Goal: Contribute content: Contribute content

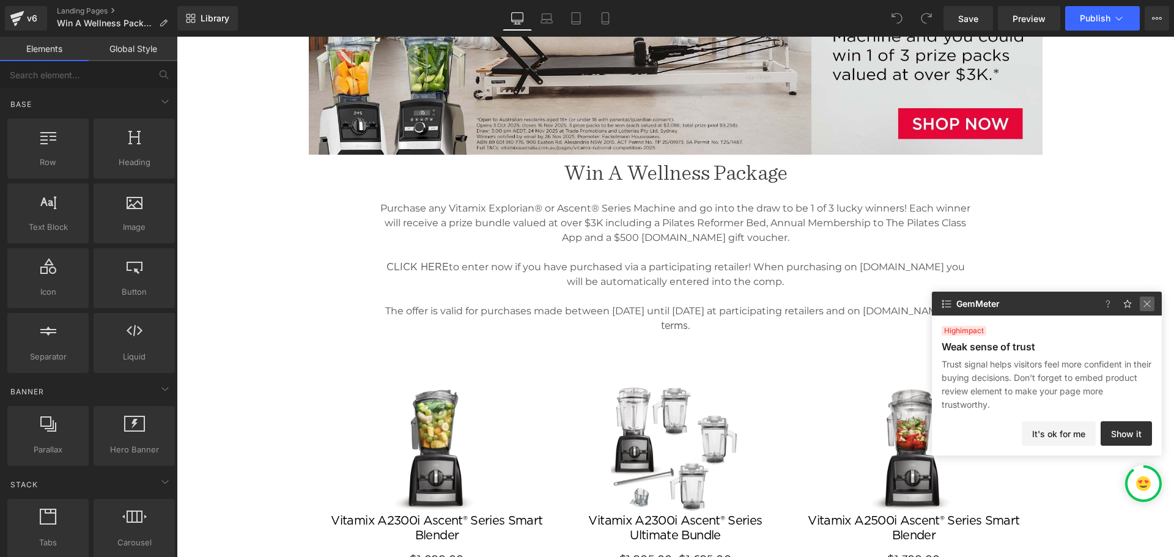
click at [1149, 304] on img at bounding box center [1147, 304] width 15 height 15
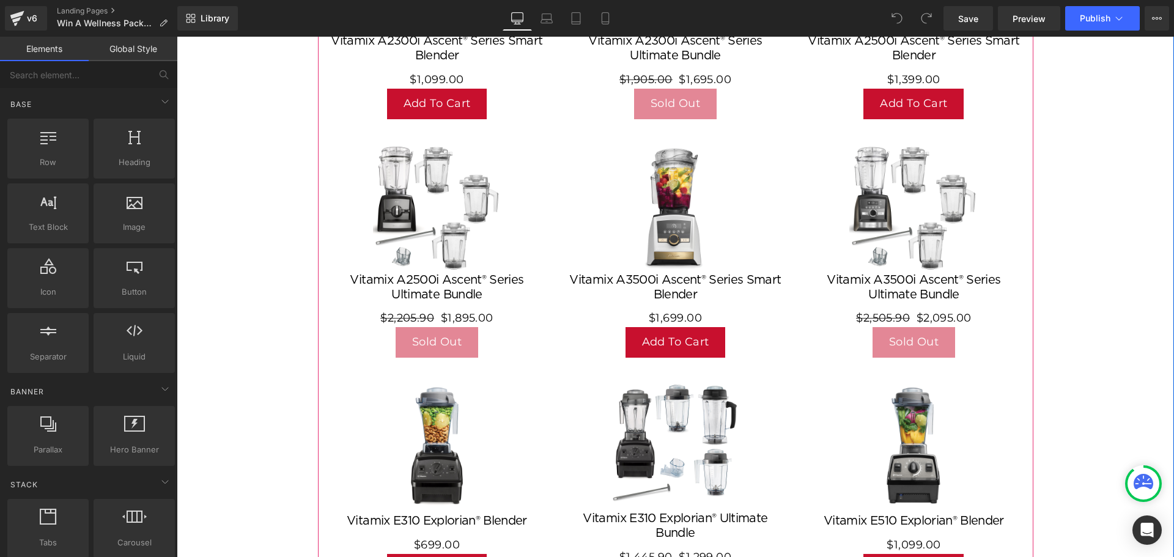
scroll to position [489, 0]
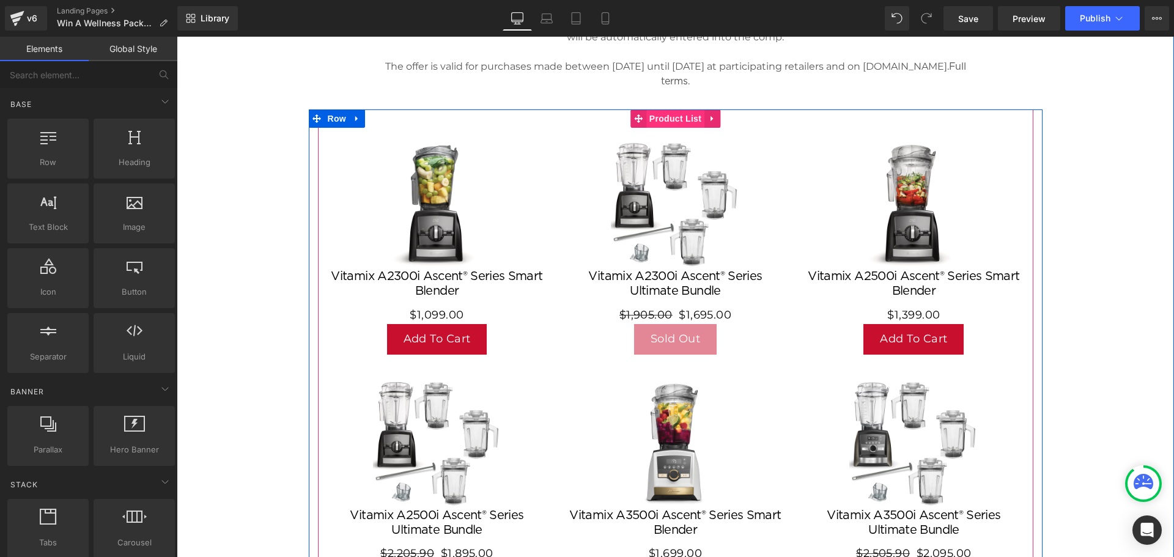
click at [667, 119] on span "Product List" at bounding box center [675, 118] width 58 height 18
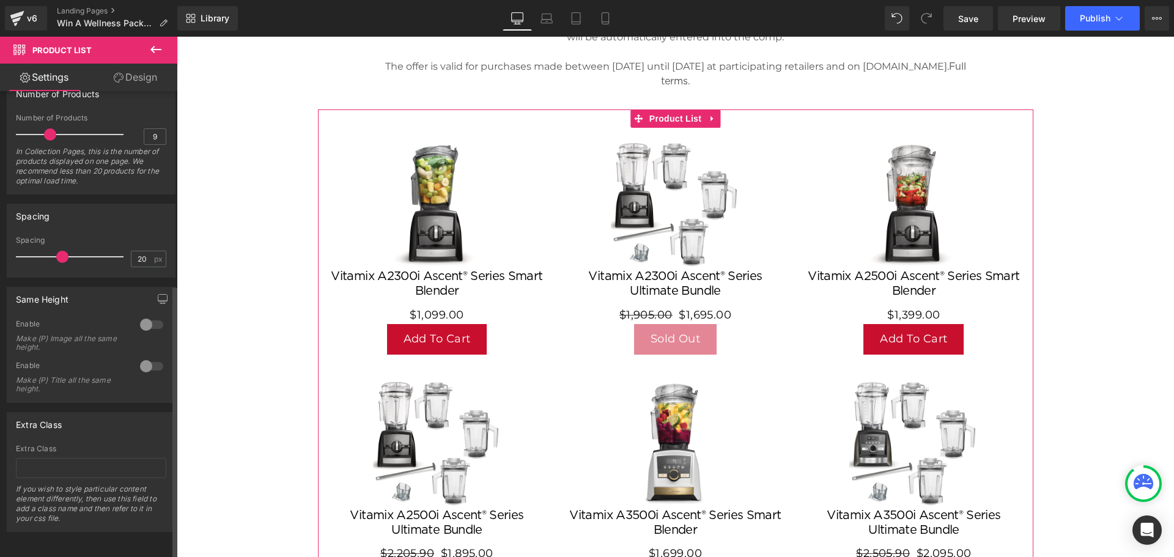
scroll to position [0, 0]
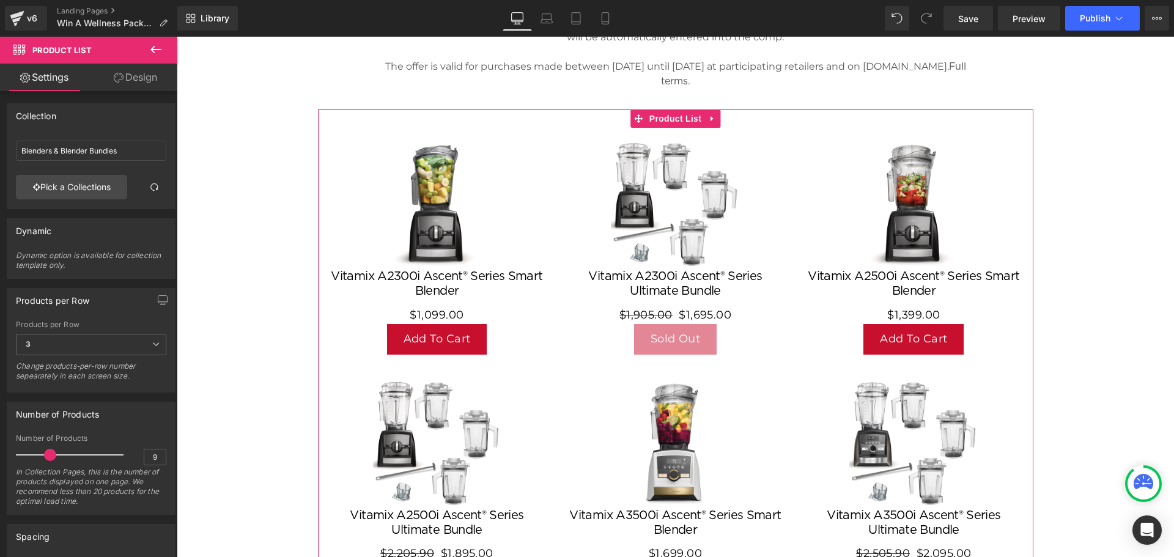
click at [135, 78] on link "Design" at bounding box center [135, 78] width 89 height 28
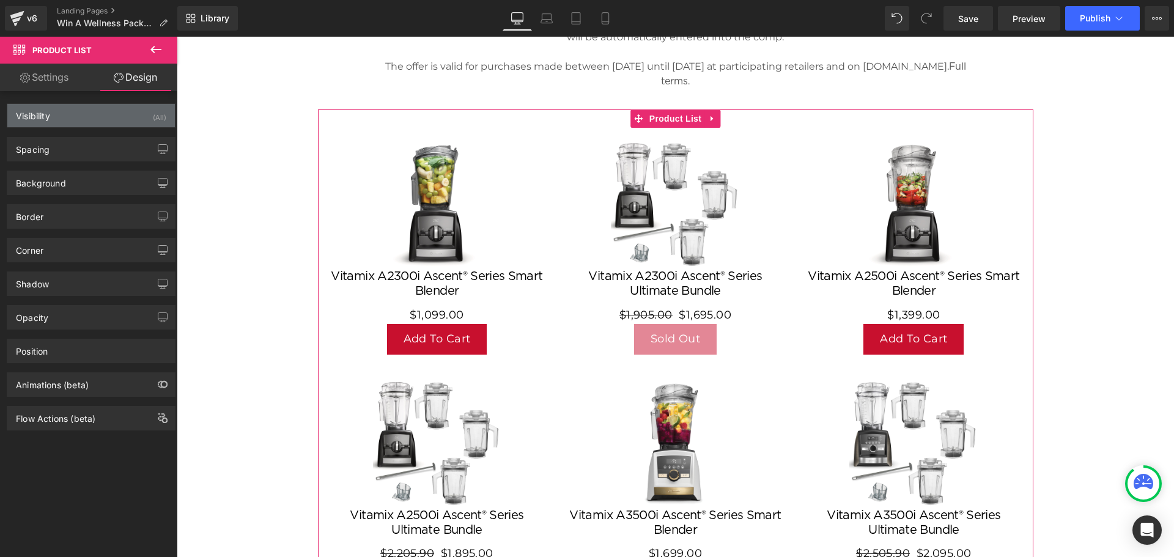
click at [95, 114] on div "Visibility (All)" at bounding box center [91, 115] width 168 height 23
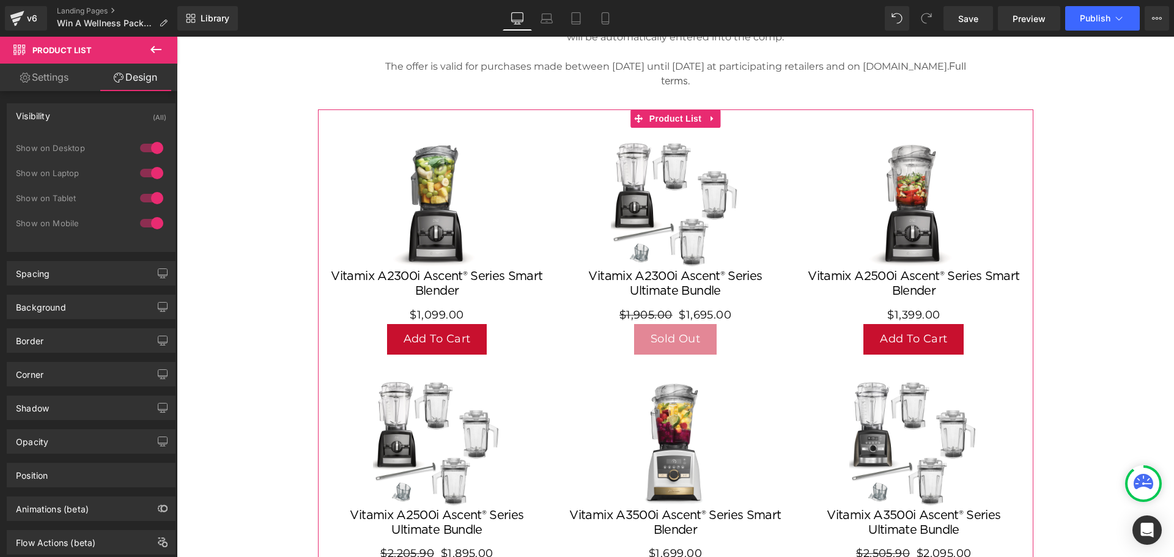
click at [103, 113] on div "Visibility (All)" at bounding box center [91, 115] width 168 height 23
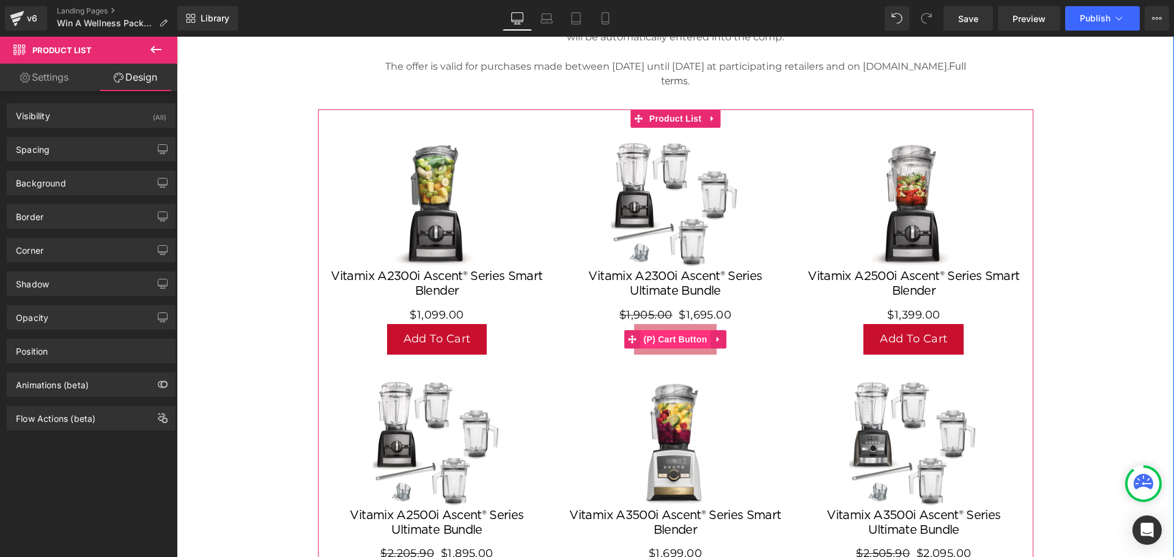
click at [676, 335] on span "(P) Cart Button" at bounding box center [675, 339] width 70 height 18
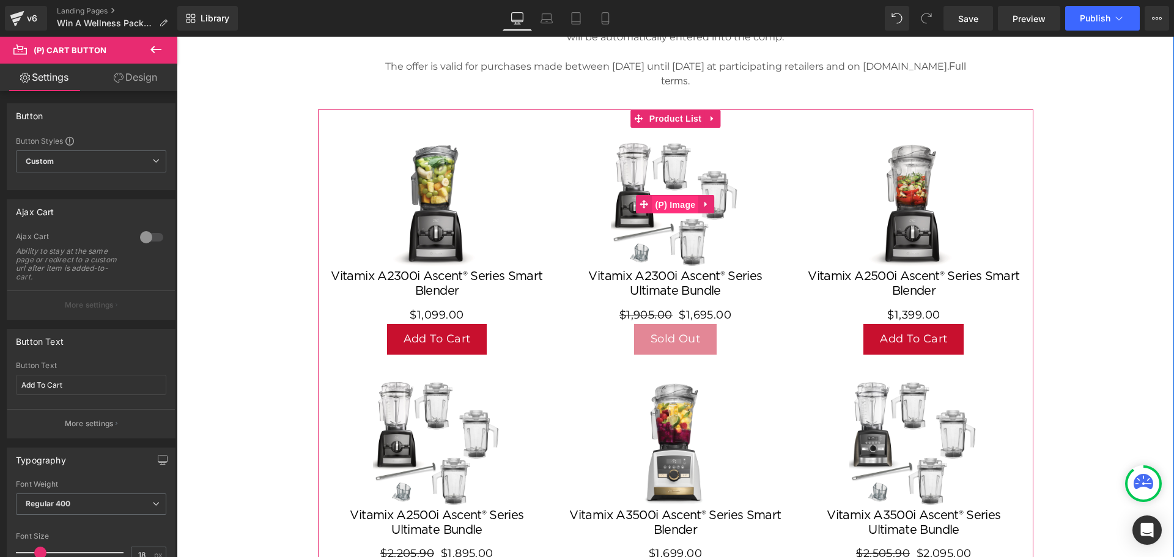
click at [677, 205] on span "(P) Image" at bounding box center [675, 205] width 46 height 18
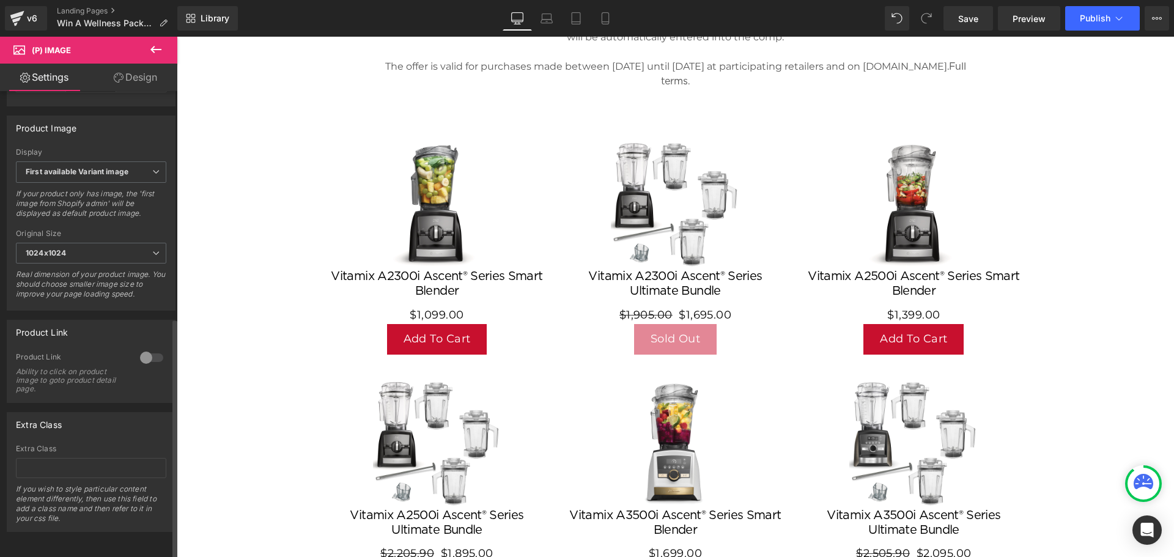
scroll to position [378, 0]
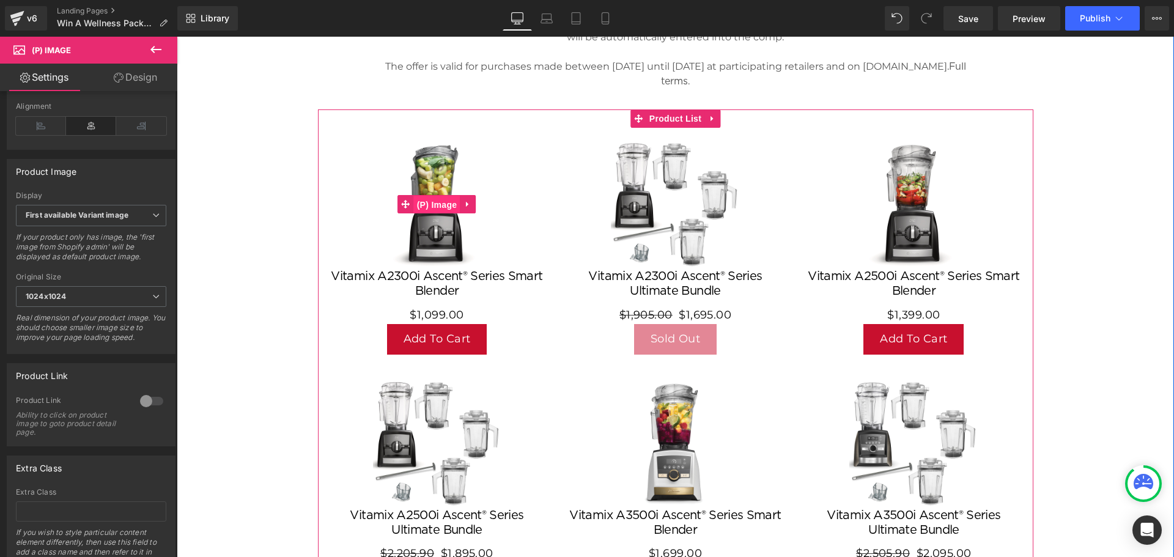
click at [435, 204] on span "(P) Image" at bounding box center [437, 205] width 46 height 18
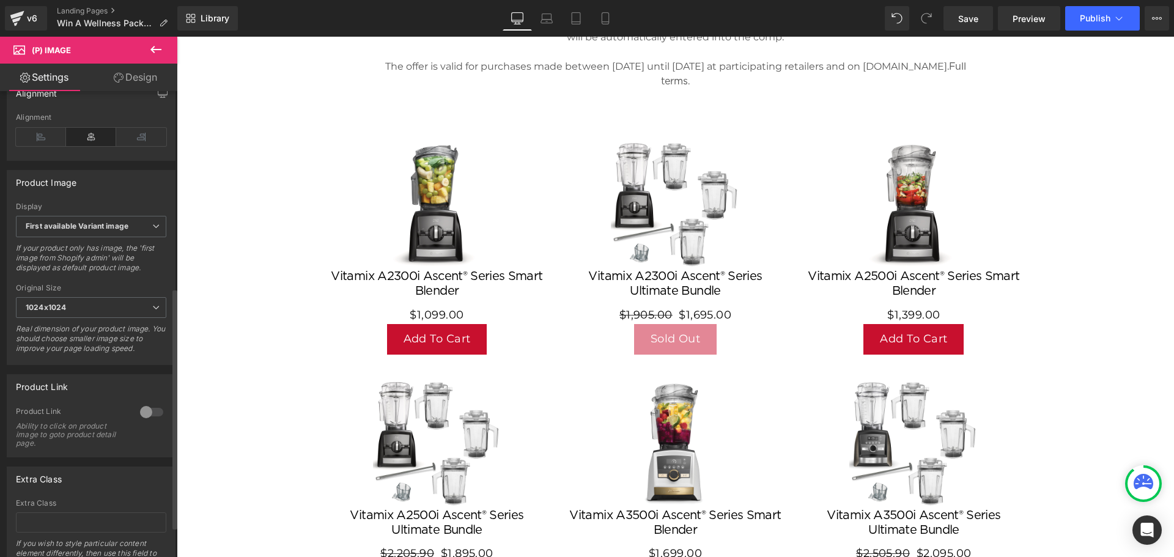
scroll to position [439, 0]
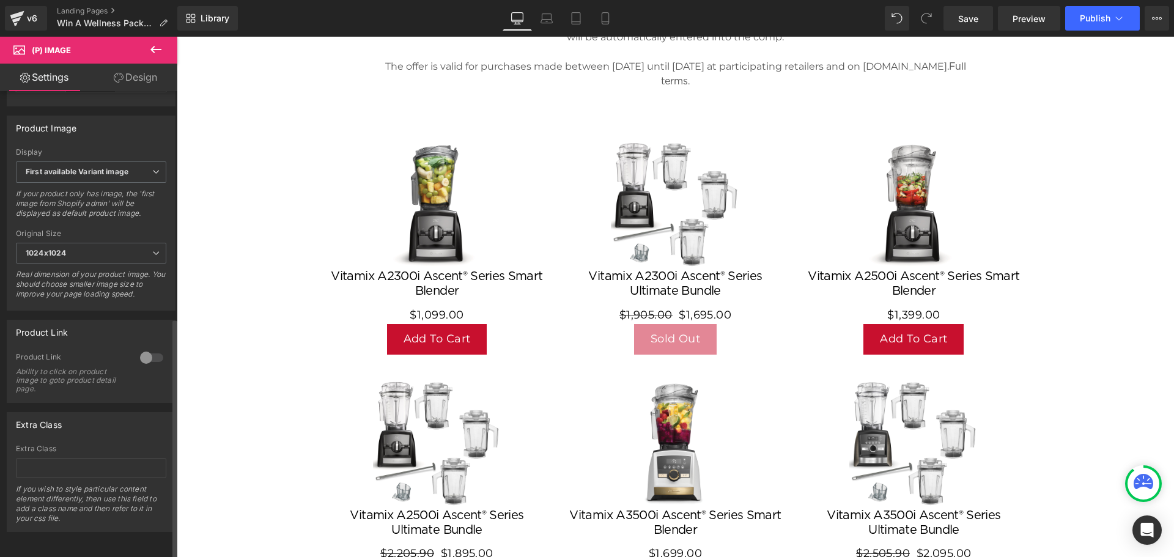
click at [143, 348] on div at bounding box center [151, 358] width 29 height 20
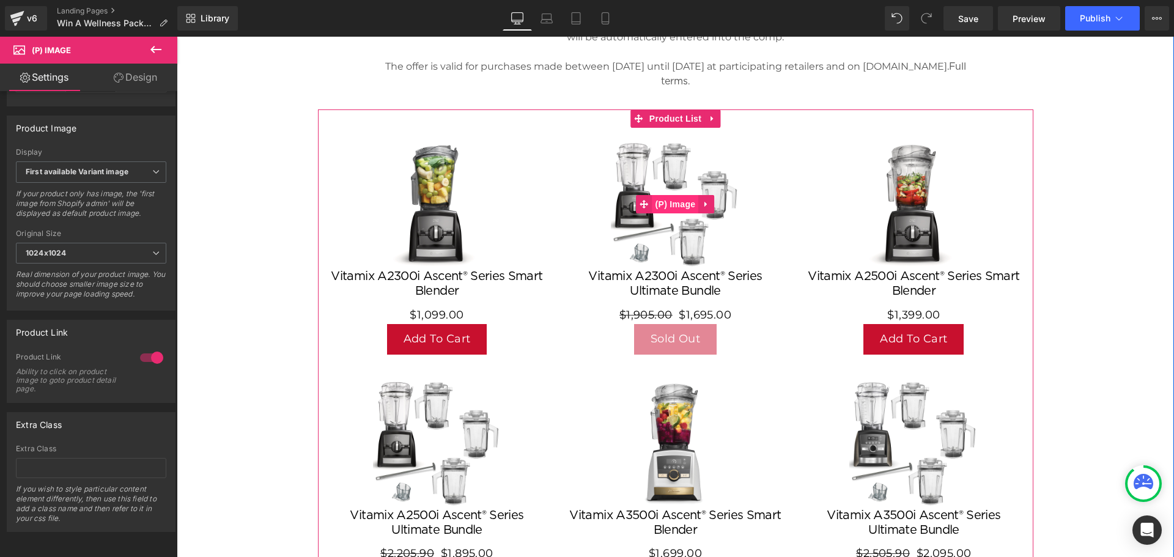
click at [669, 208] on span "(P) Image" at bounding box center [675, 204] width 46 height 18
click at [434, 205] on span "(P) Image" at bounding box center [437, 205] width 46 height 18
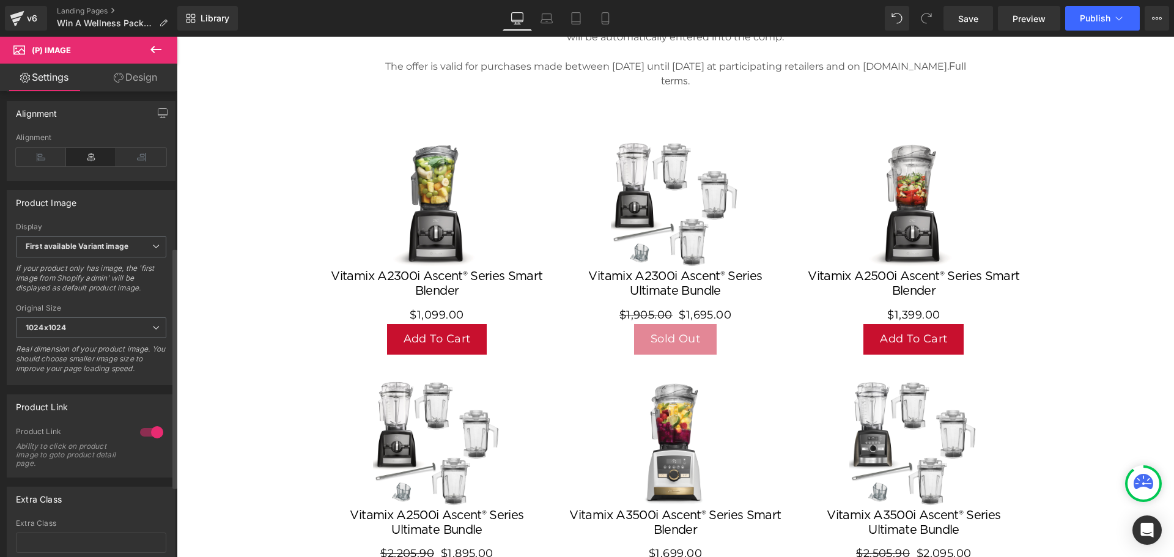
scroll to position [428, 0]
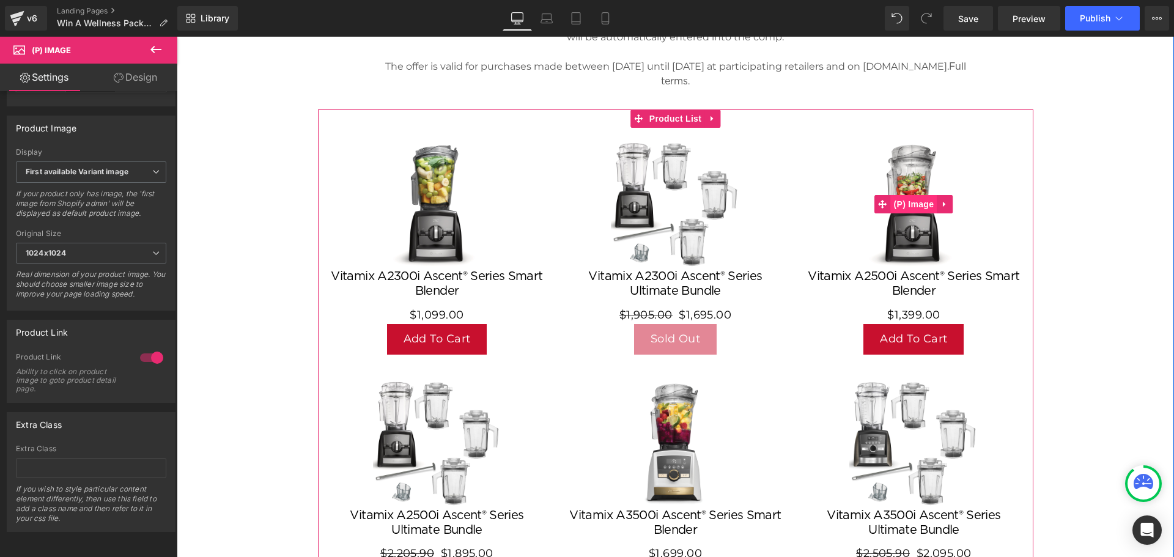
click at [909, 205] on span "(P) Image" at bounding box center [914, 204] width 46 height 18
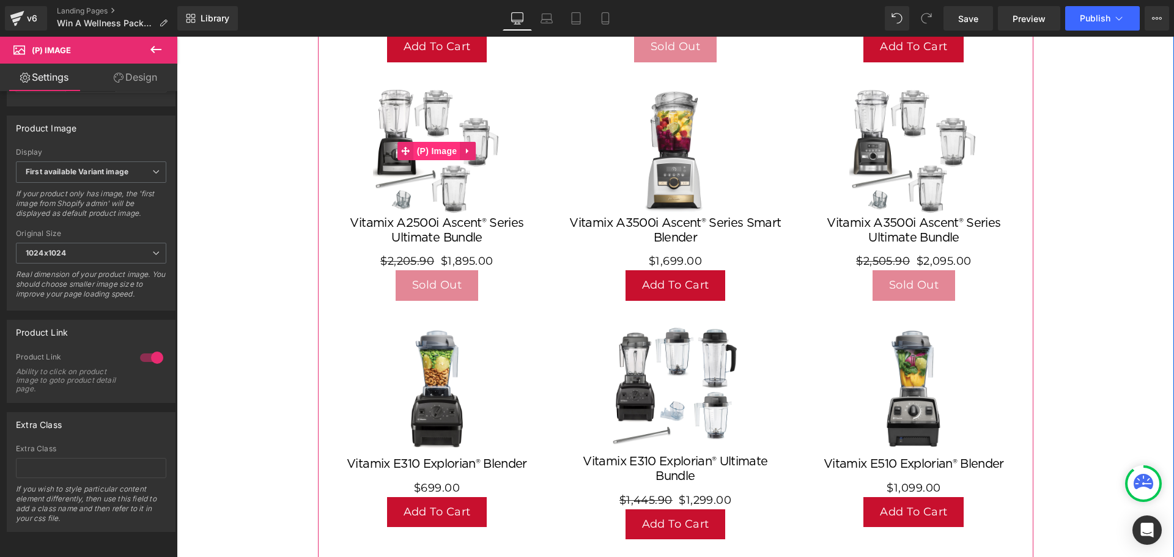
scroll to position [795, 0]
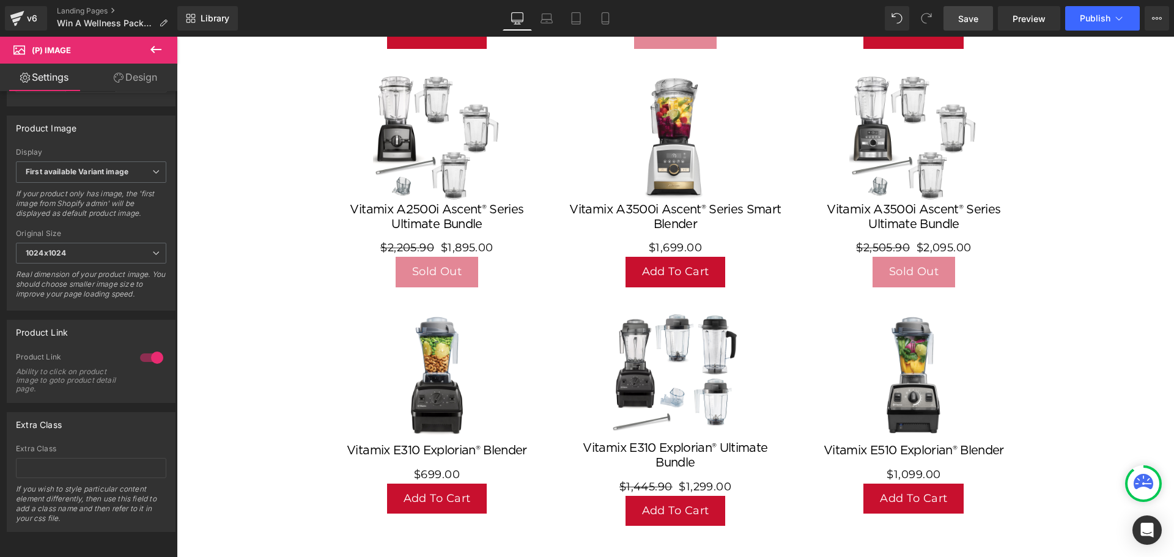
click at [977, 18] on span "Save" at bounding box center [968, 18] width 20 height 13
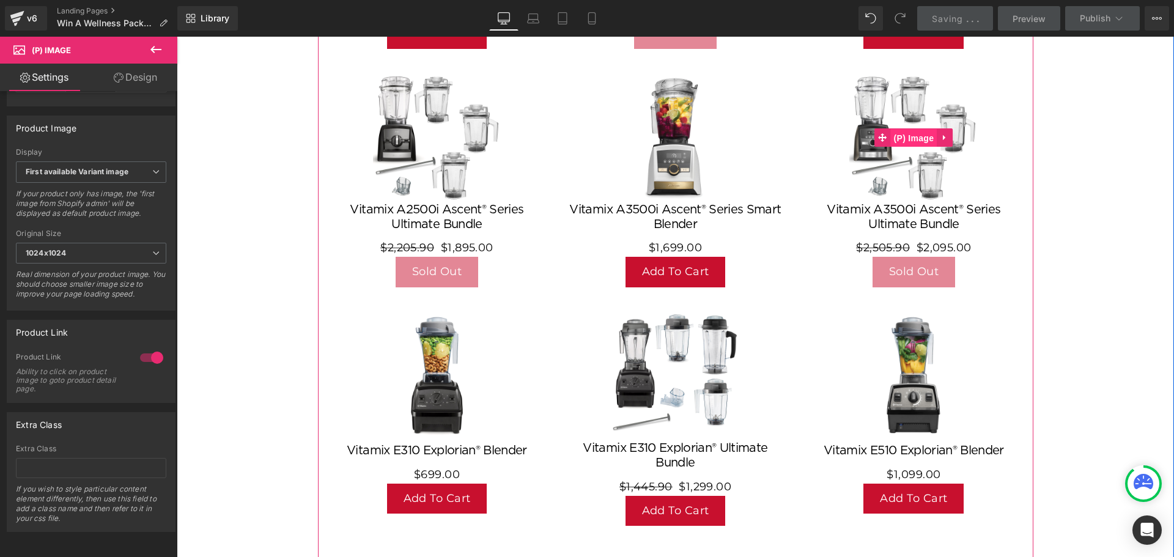
click at [910, 138] on span "(P) Image" at bounding box center [914, 138] width 46 height 18
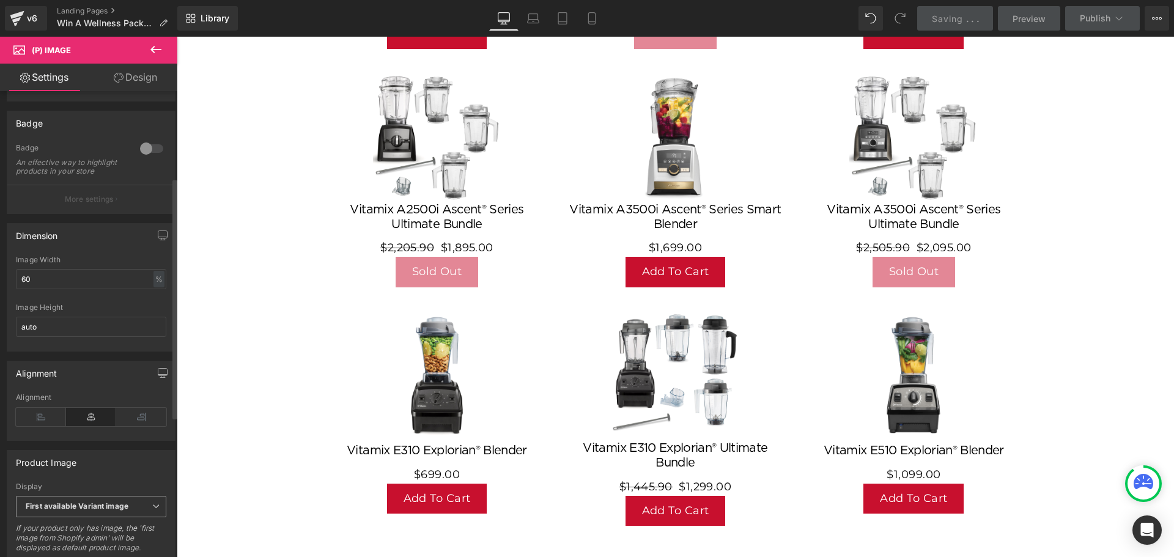
scroll to position [306, 0]
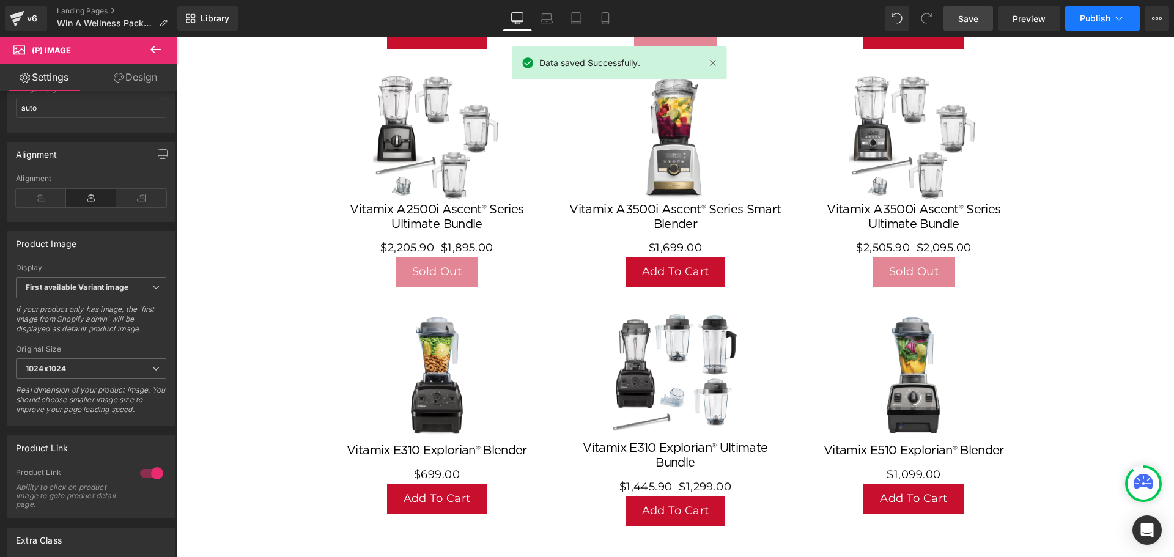
click at [1097, 18] on span "Publish" at bounding box center [1095, 18] width 31 height 10
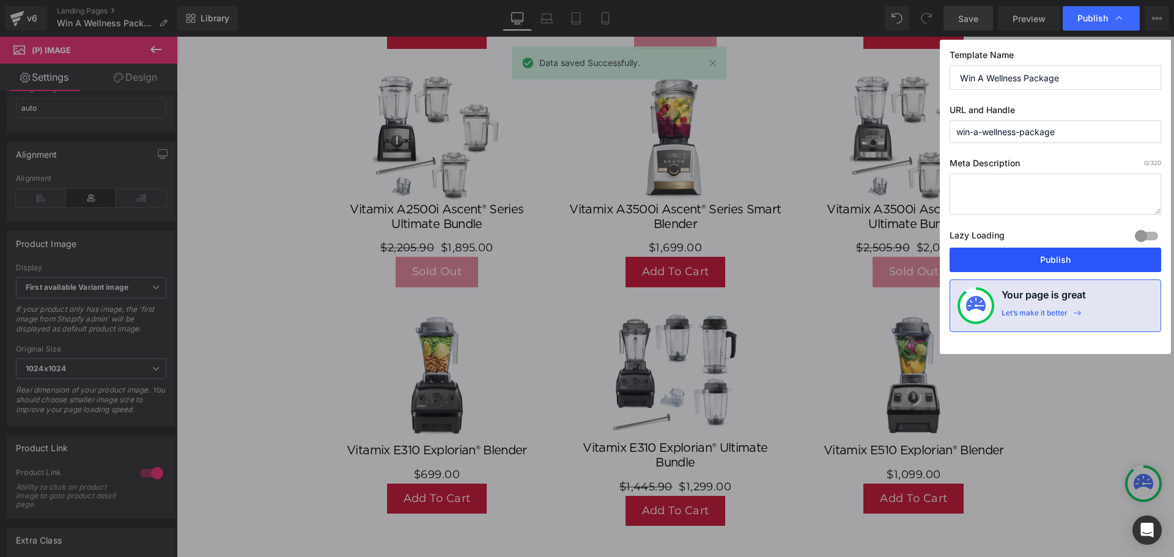
drag, startPoint x: 1076, startPoint y: 261, endPoint x: 778, endPoint y: 224, distance: 300.1
click at [1076, 261] on button "Publish" at bounding box center [1055, 260] width 212 height 24
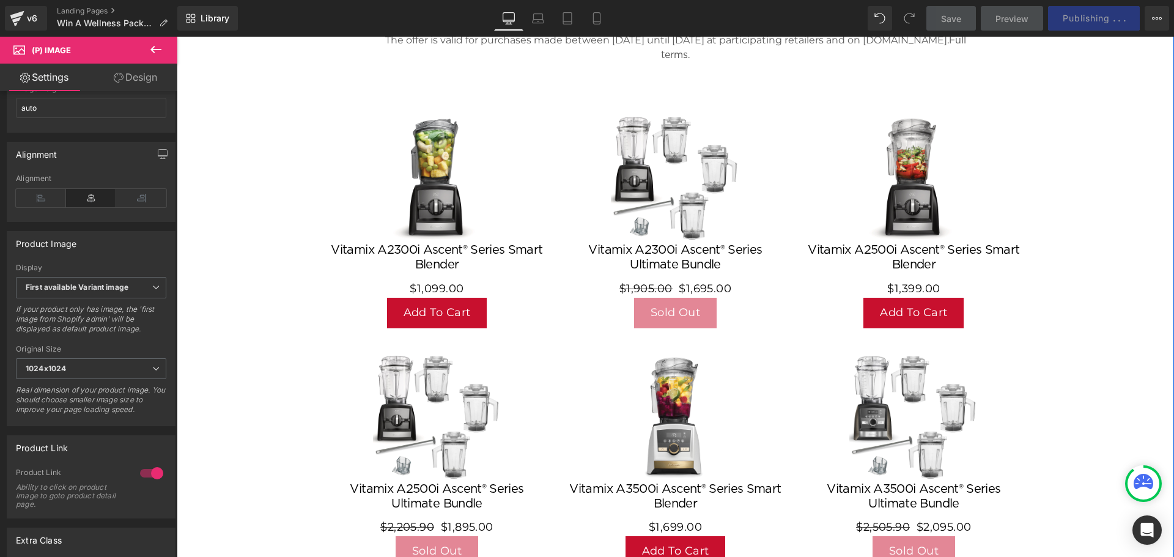
scroll to position [367, 0]
